Goal: Complete application form: Complete application form

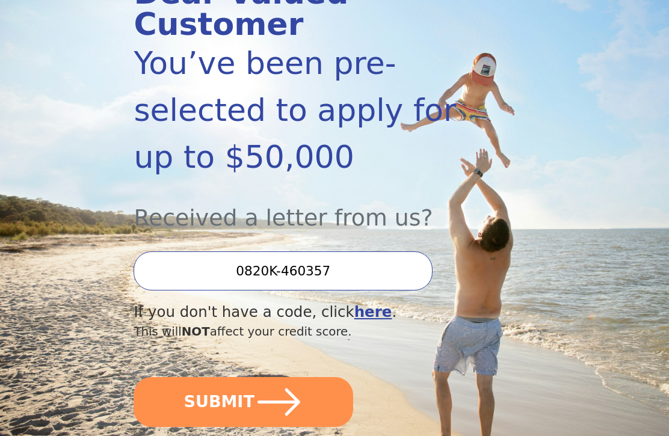
scroll to position [187, 0]
click at [279, 388] on icon "submit" at bounding box center [278, 402] width 43 height 28
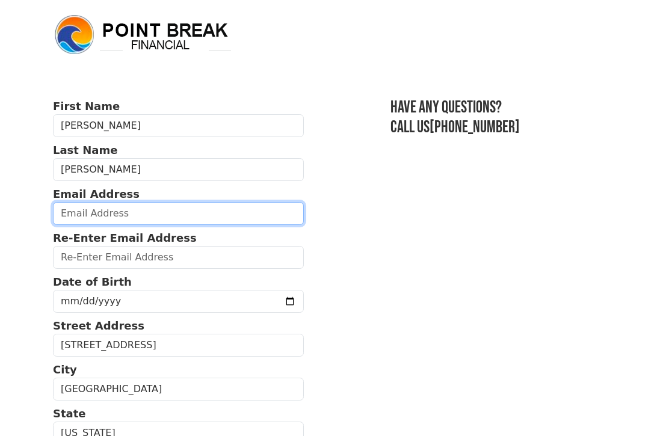
click at [87, 214] on input "email" at bounding box center [178, 213] width 251 height 23
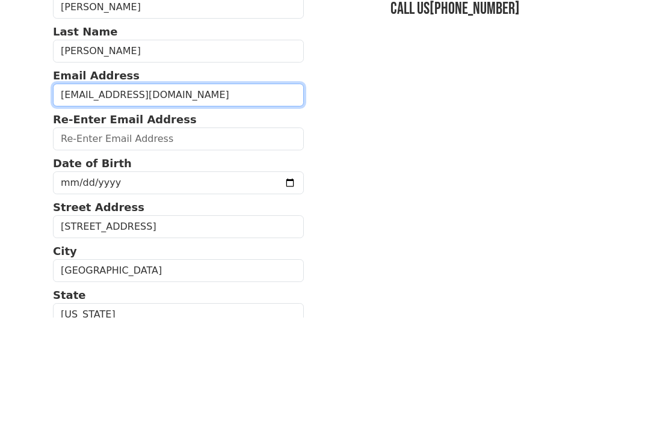
type input "assdflynn@gmail.com"
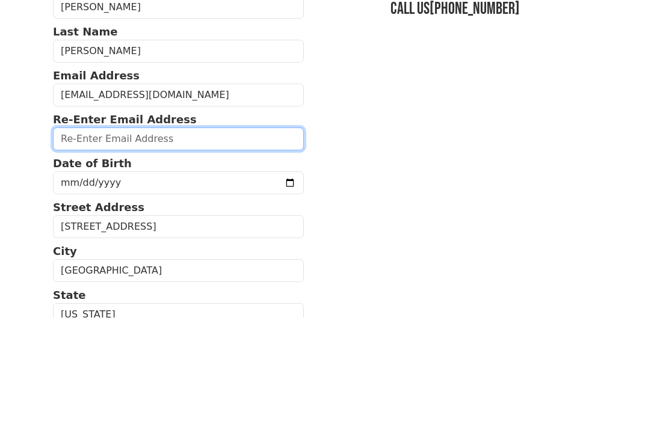
click at [103, 246] on input "email" at bounding box center [178, 257] width 251 height 23
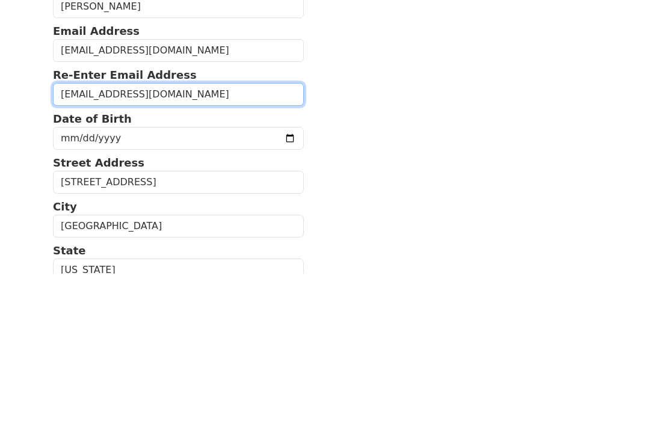
type input "assdflynn@gmail.com"
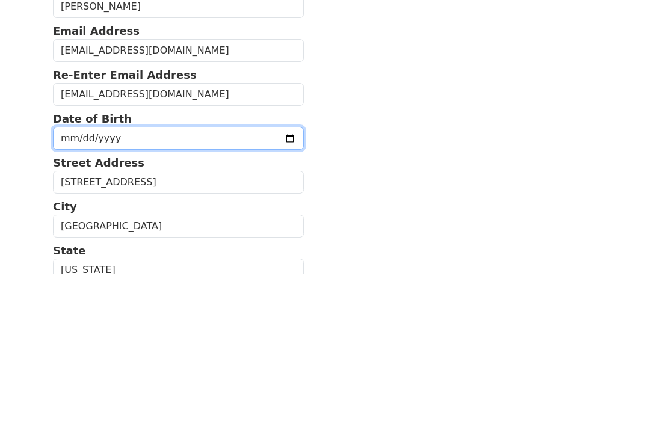
click at [91, 290] on input "date" at bounding box center [178, 301] width 251 height 23
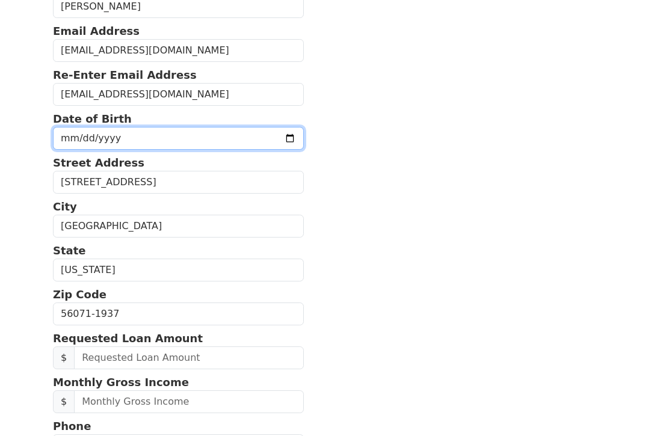
click at [233, 138] on input "2025-07-15" at bounding box center [178, 138] width 251 height 23
type input "1972-07-15"
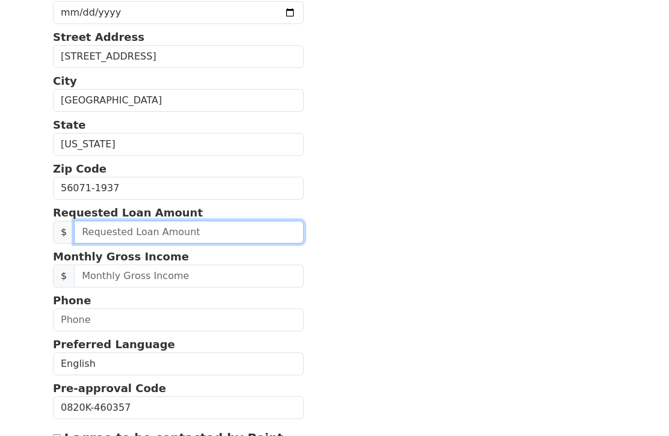
click at [164, 233] on input "text" at bounding box center [189, 232] width 230 height 23
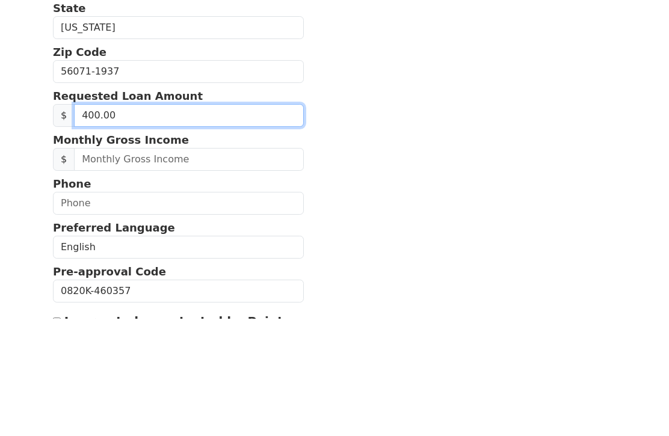
type input "4,000.00"
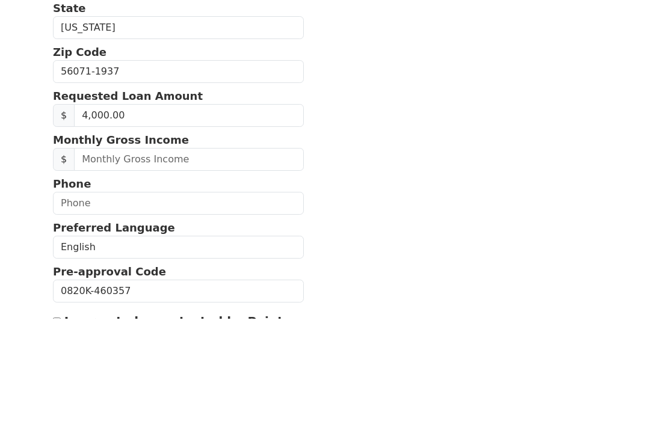
click at [409, 140] on section "First Name Sarah Last Name Flynn Email Address assdflynn@gmail.com Re-Enter Ema…" at bounding box center [334, 189] width 563 height 759
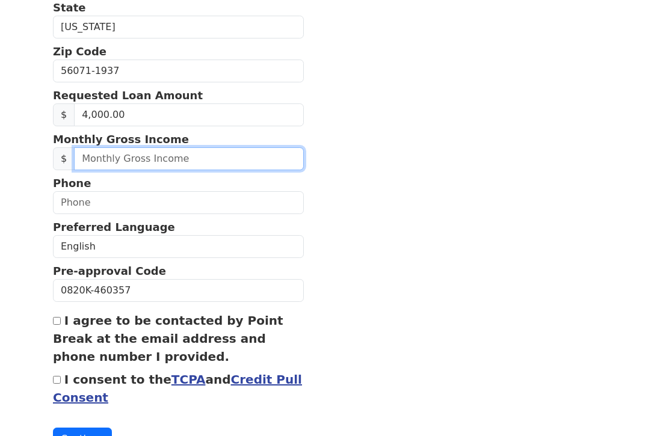
click at [120, 164] on input "text" at bounding box center [189, 158] width 230 height 23
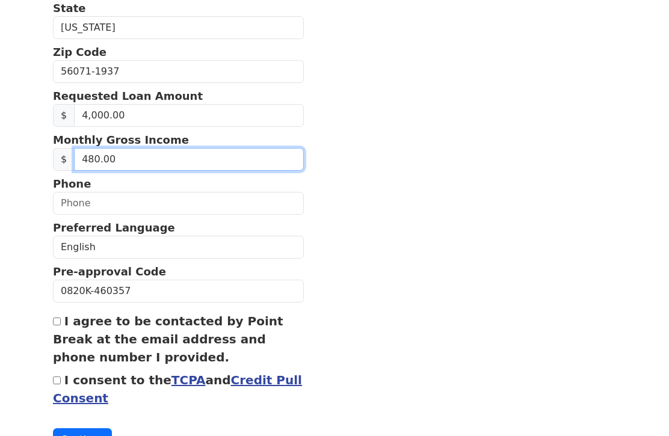
type input "4,800.00"
click at [378, 166] on section "First Name Sarah Last Name Flynn Email Address assdflynn@gmail.com Re-Enter Ema…" at bounding box center [334, 72] width 563 height 759
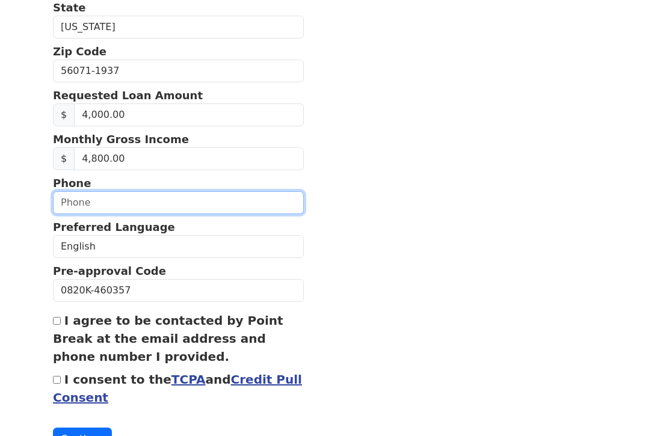
click at [84, 207] on input "text" at bounding box center [178, 202] width 251 height 23
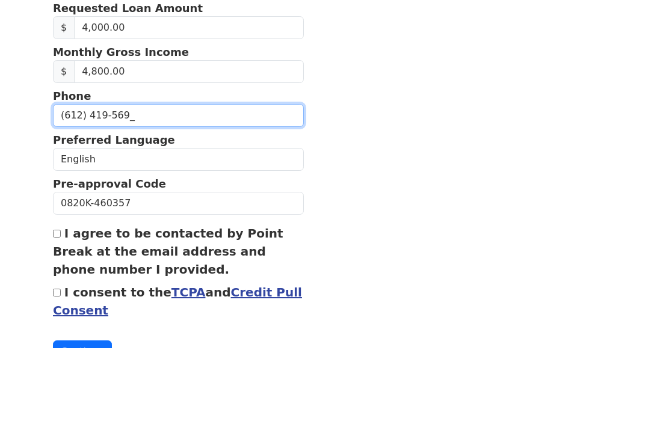
type input "(612) 419-5698"
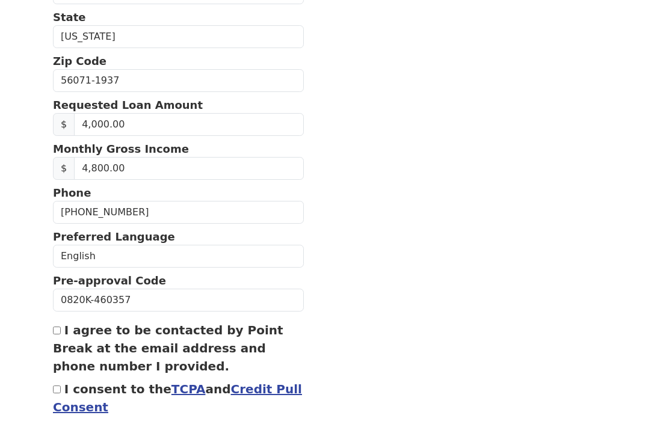
scroll to position [397, 0]
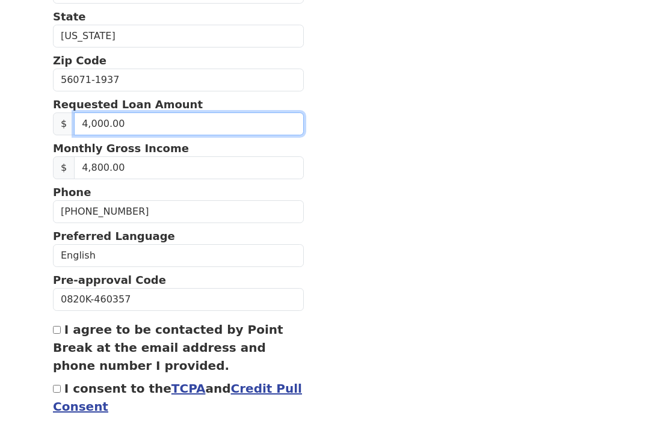
click at [143, 122] on input "4,000.00" at bounding box center [189, 124] width 230 height 23
type input "5,000.00"
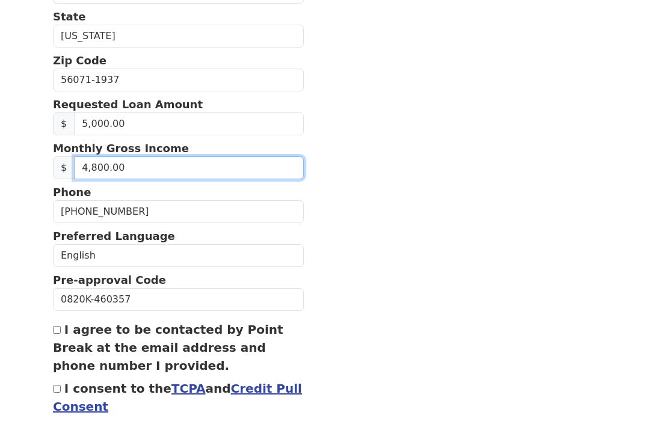
click at [150, 174] on input "4,800.00" at bounding box center [189, 167] width 230 height 23
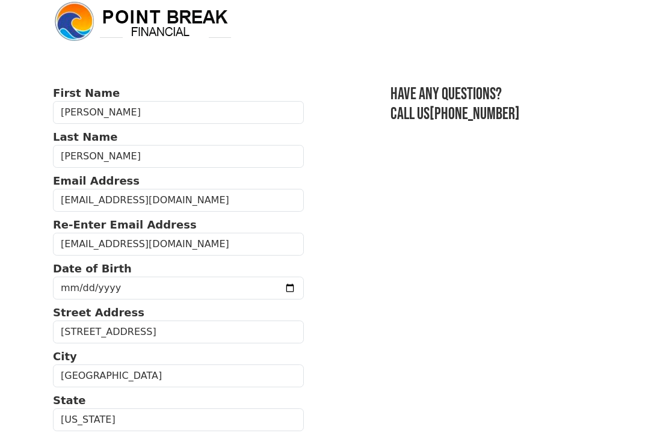
scroll to position [0, 0]
